Goal: Transaction & Acquisition: Download file/media

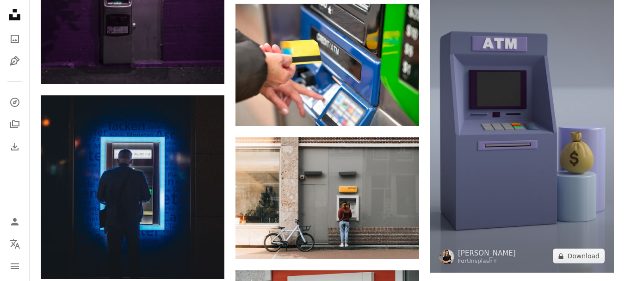
scroll to position [787, 0]
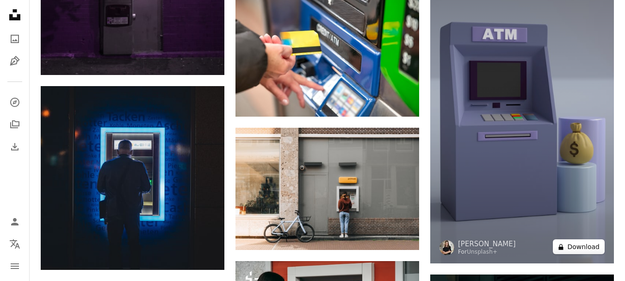
click at [580, 246] on button "A lock Download" at bounding box center [579, 246] width 52 height 15
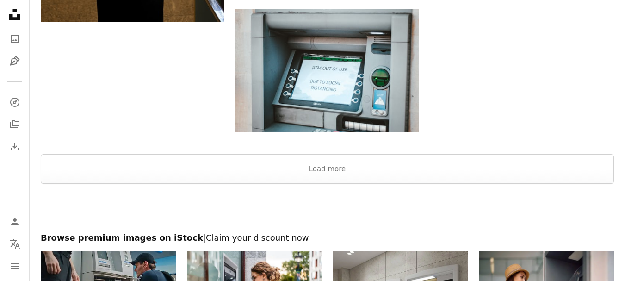
scroll to position [1599, 0]
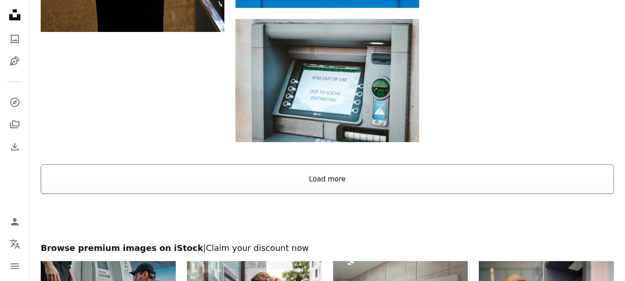
click at [382, 178] on button "Load more" at bounding box center [328, 179] width 574 height 30
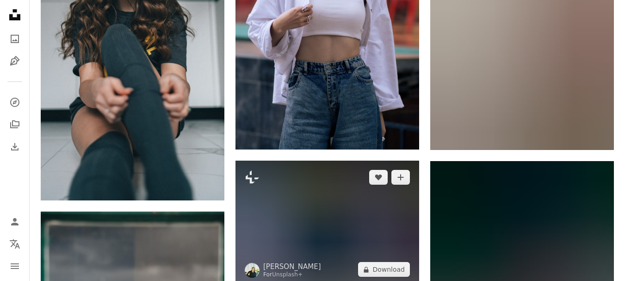
scroll to position [13265, 0]
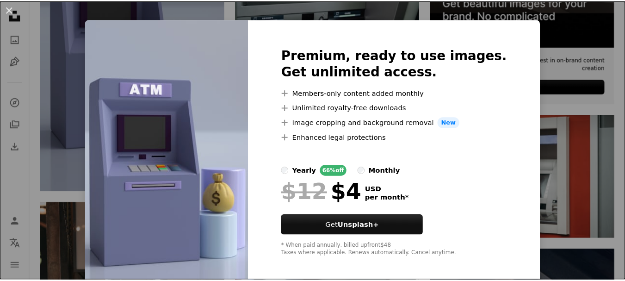
scroll to position [16, 0]
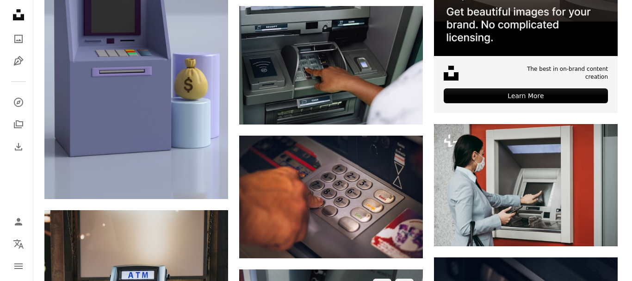
scroll to position [265, 0]
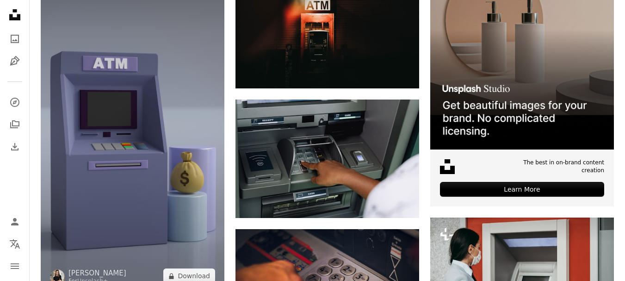
click at [137, 98] on img at bounding box center [133, 129] width 184 height 327
